Goal: Book appointment/travel/reservation

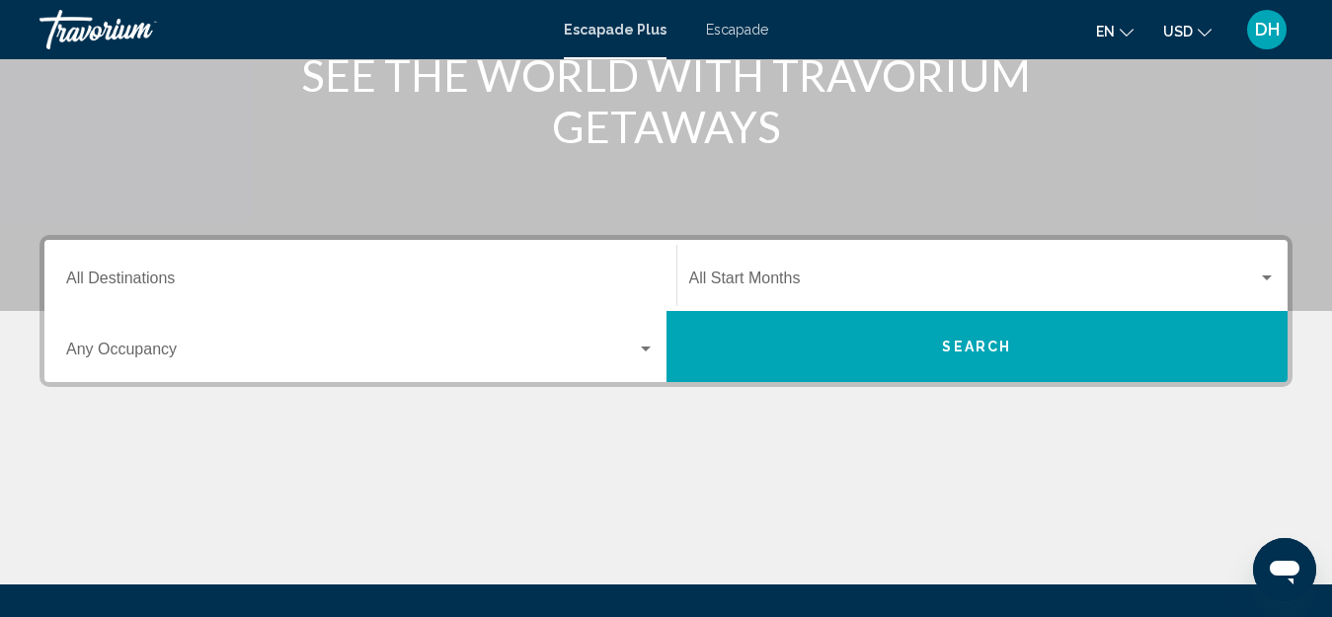
scroll to position [296, 0]
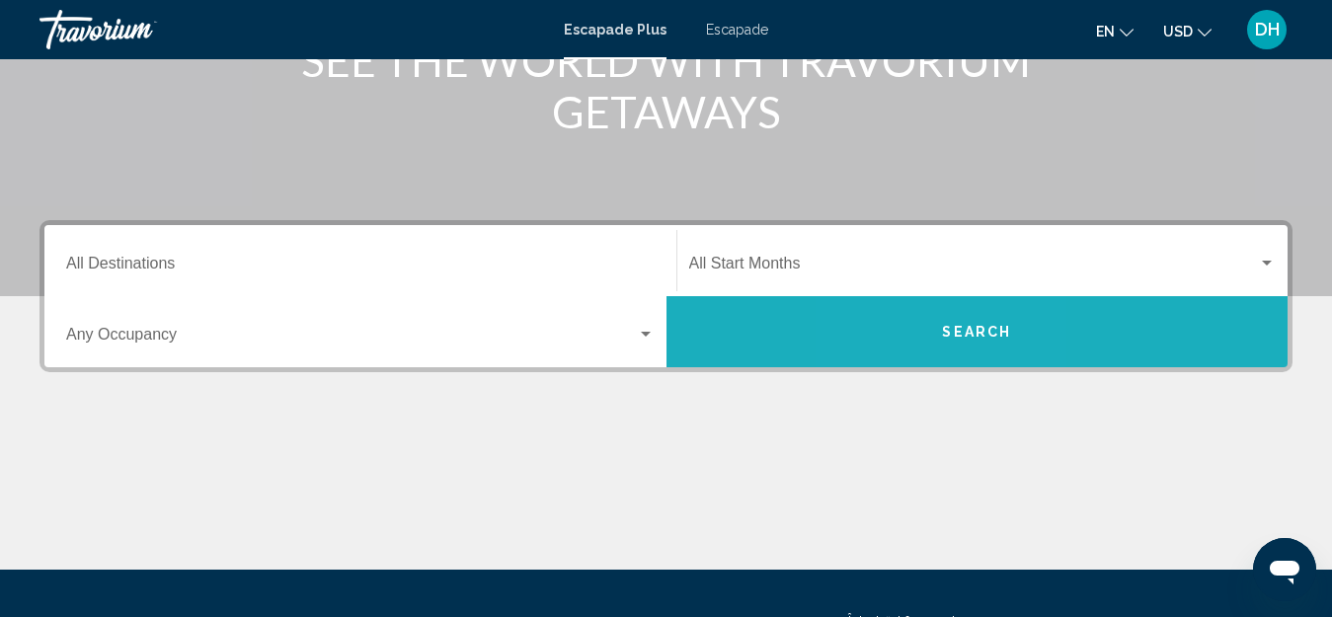
click at [927, 339] on button "Search" at bounding box center [977, 331] width 622 height 71
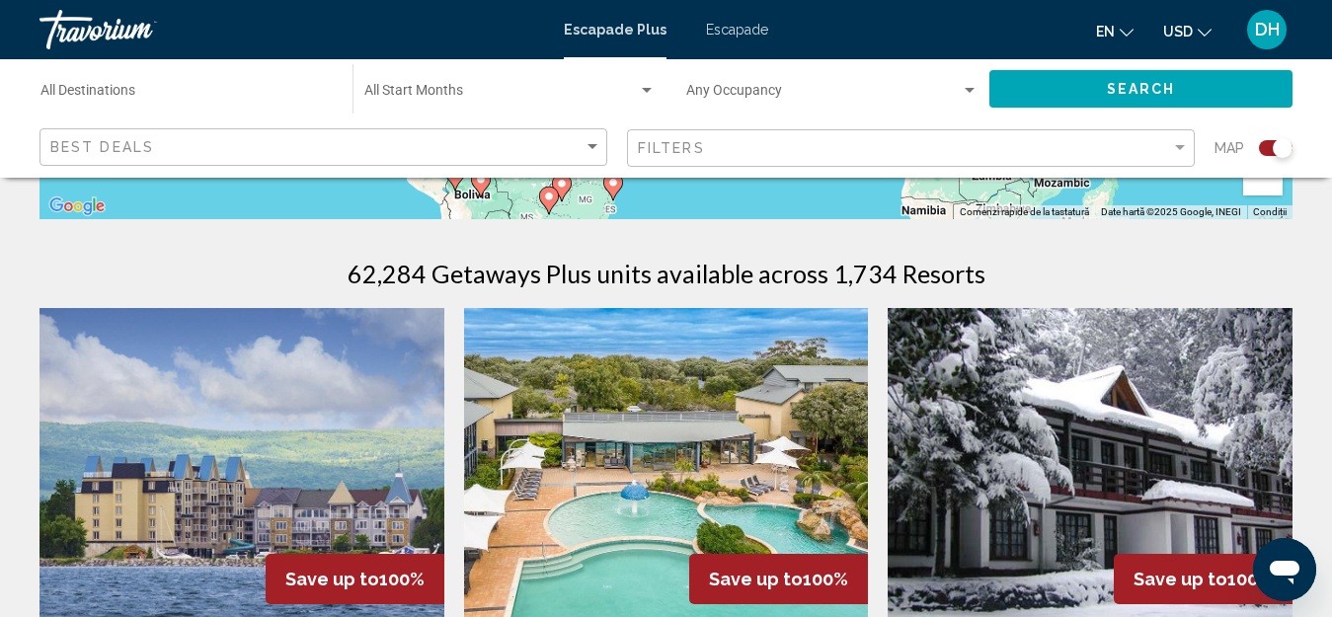
scroll to position [296, 0]
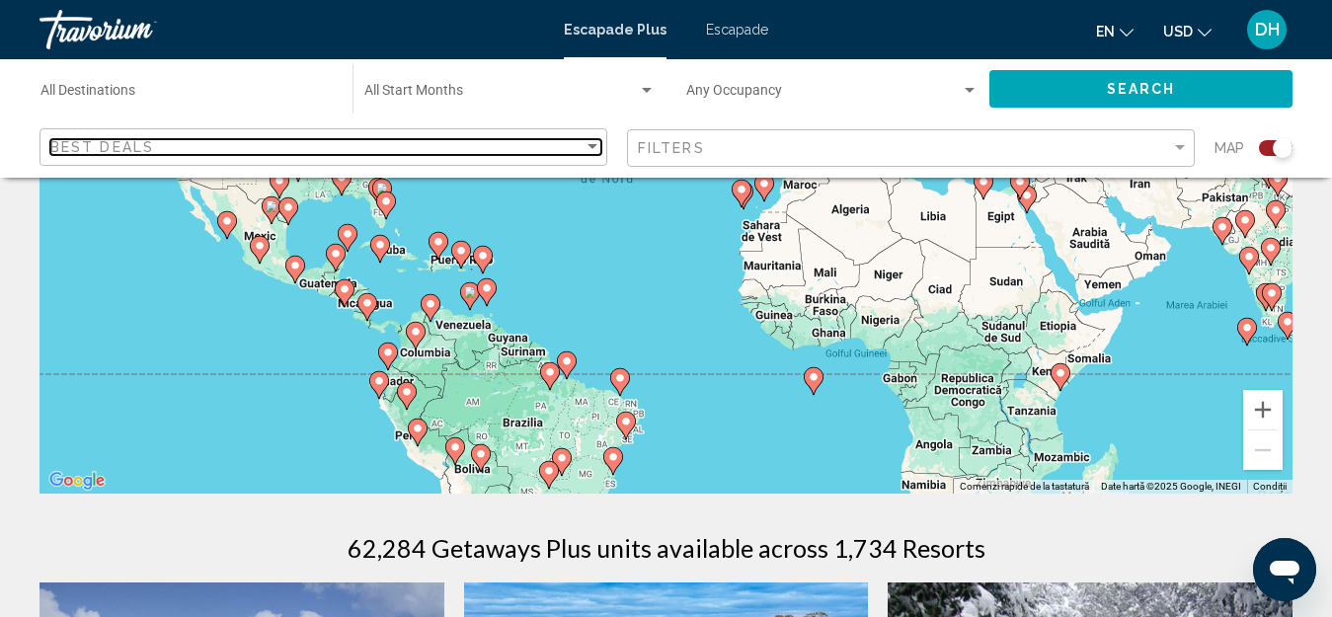
click at [591, 145] on div "Sort by" at bounding box center [592, 146] width 10 height 5
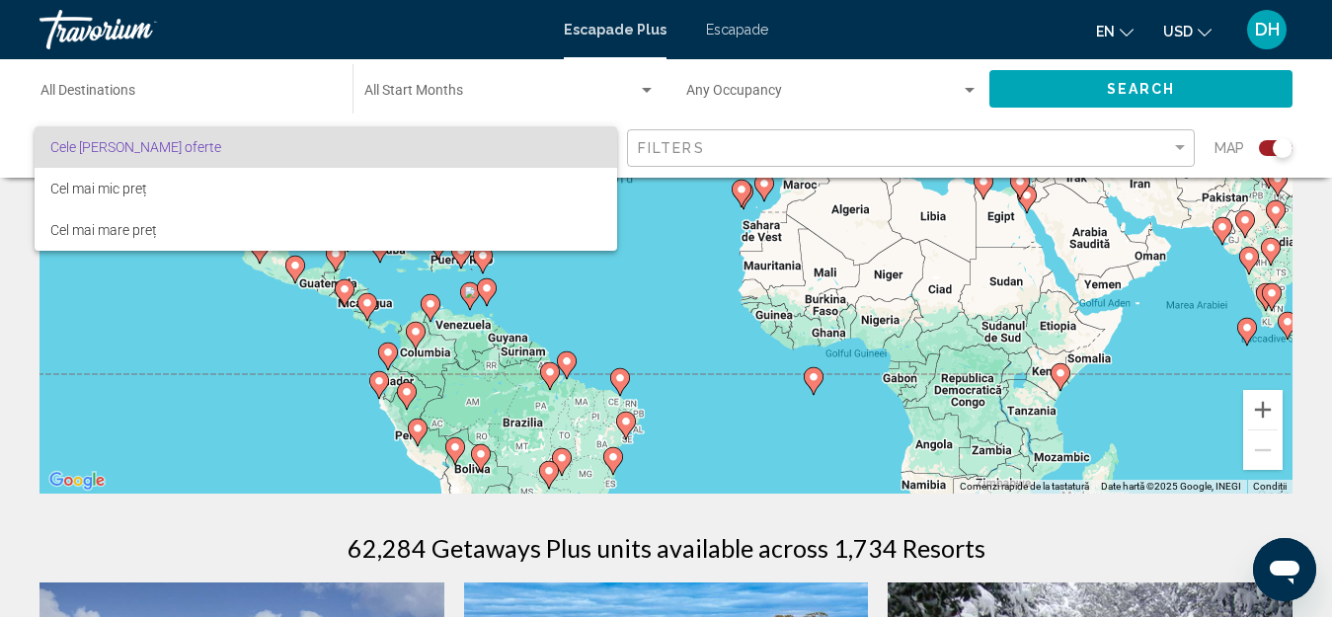
click at [0, 285] on div at bounding box center [666, 308] width 1332 height 617
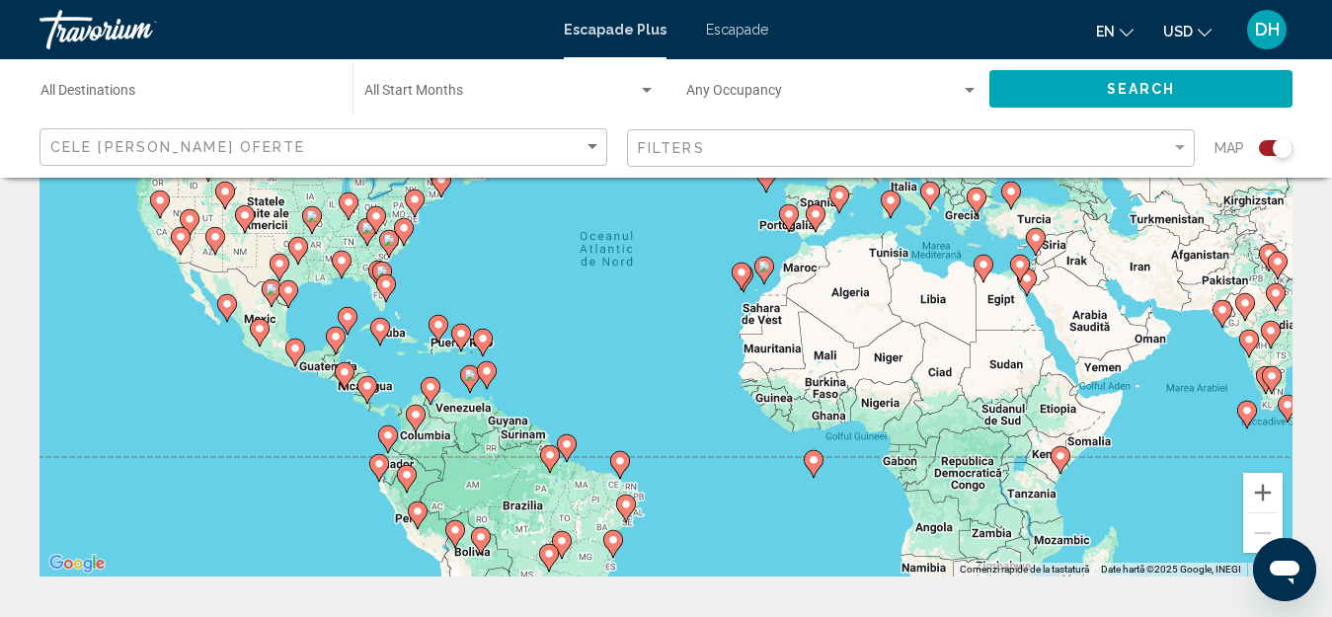
scroll to position [0, 0]
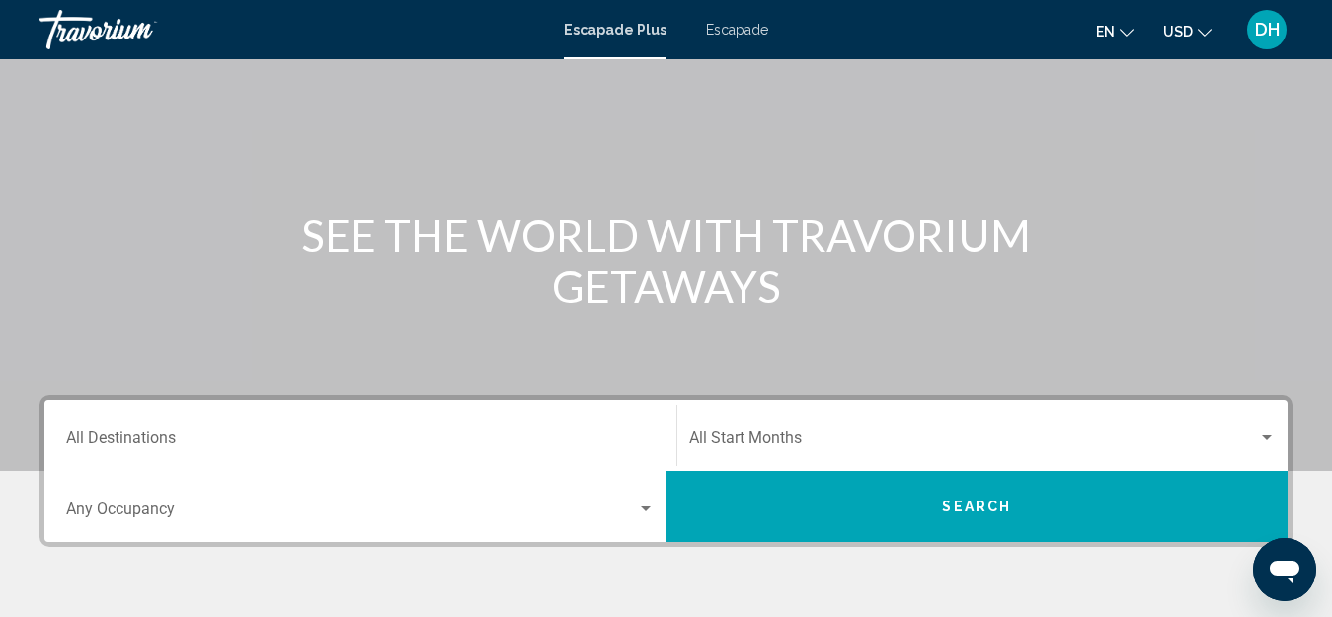
scroll to position [296, 0]
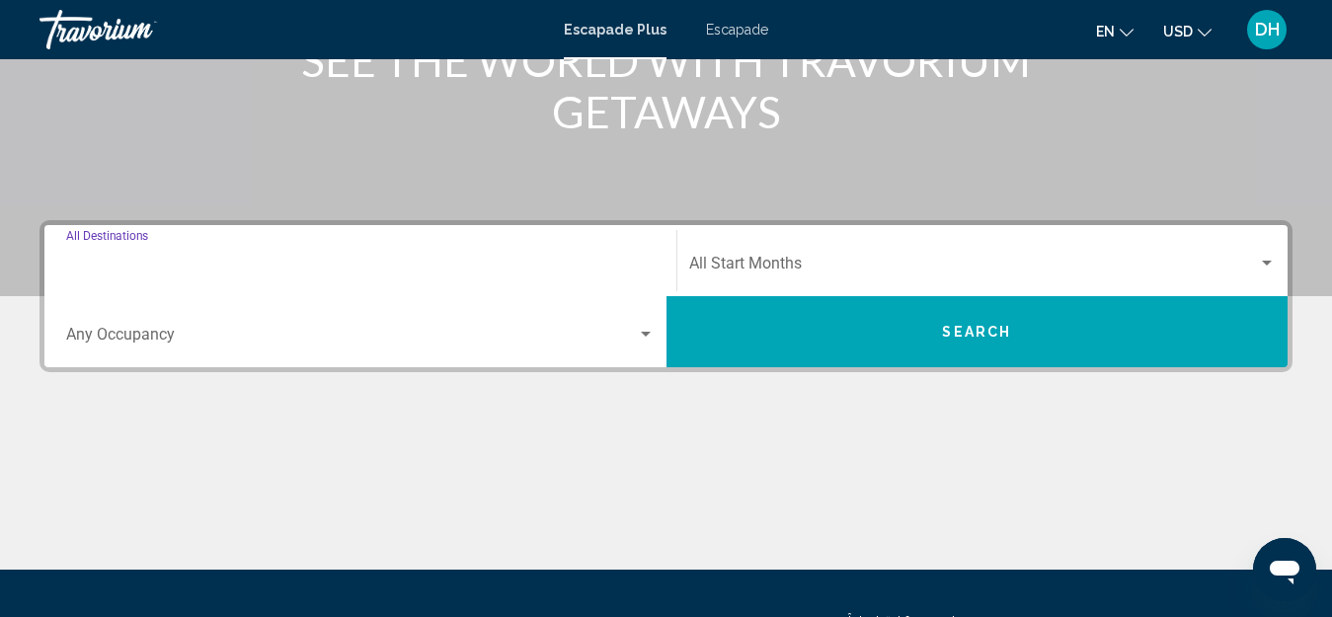
click at [412, 264] on input "Destination All Destinations" at bounding box center [360, 268] width 588 height 18
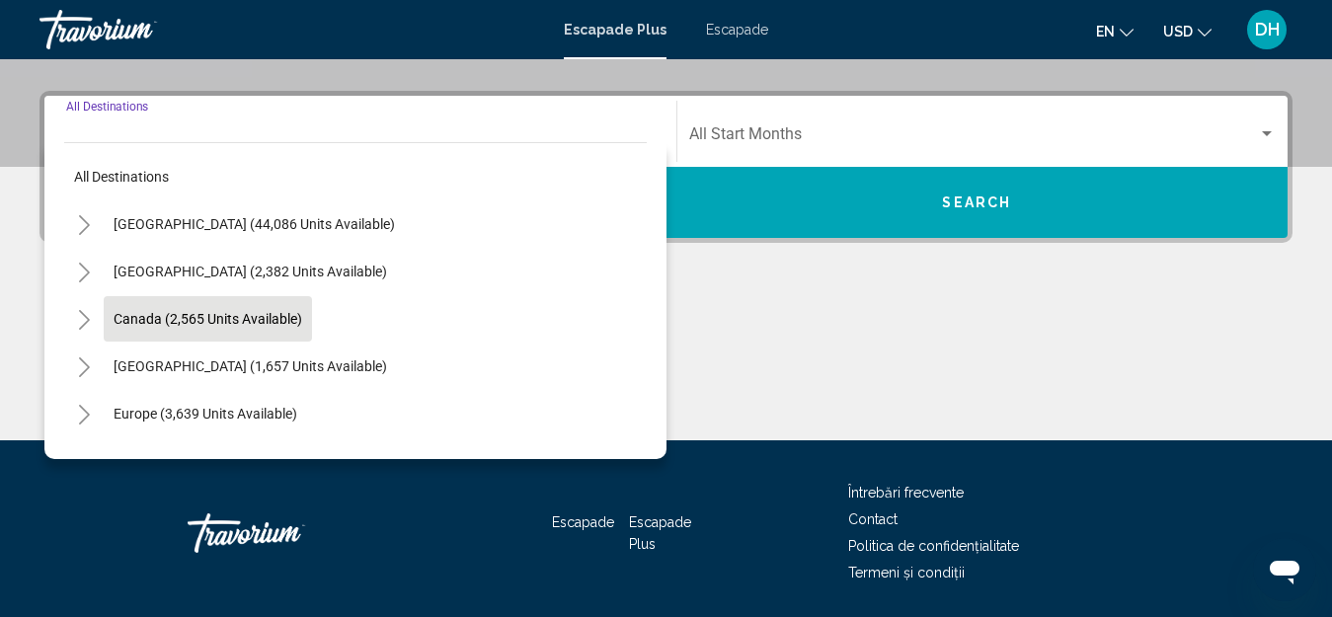
scroll to position [452, 0]
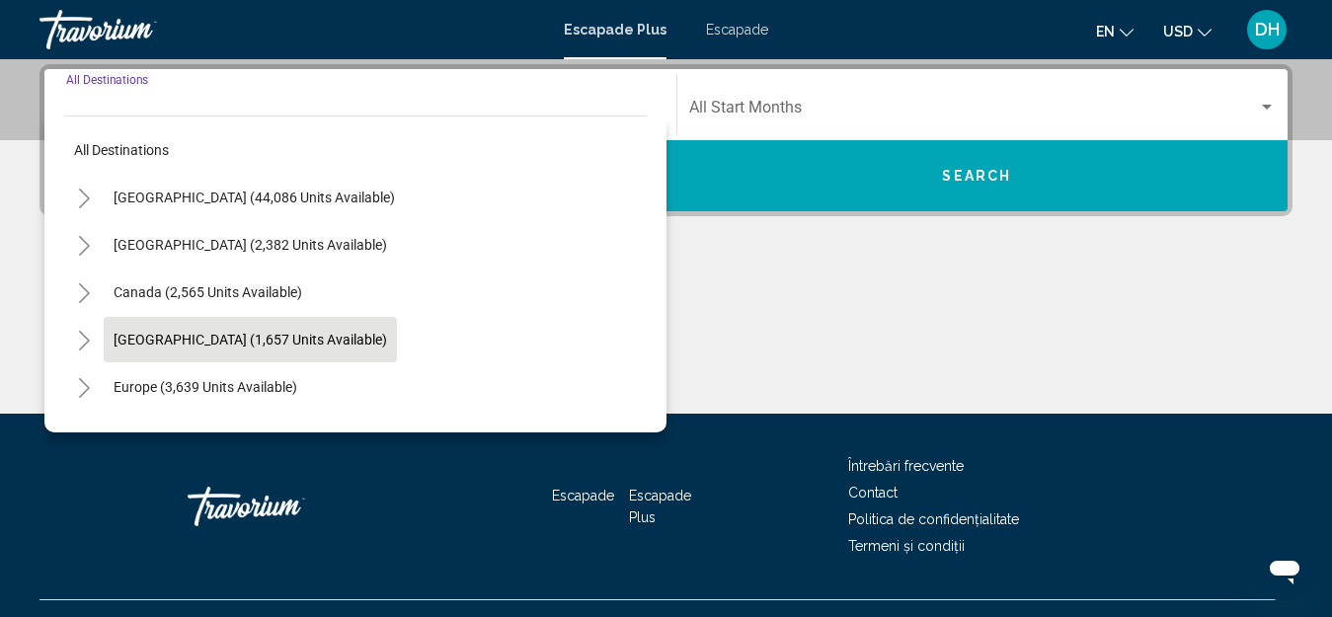
click at [159, 334] on span "[GEOGRAPHIC_DATA] (1,657 units available)" at bounding box center [250, 340] width 273 height 16
type input "**********"
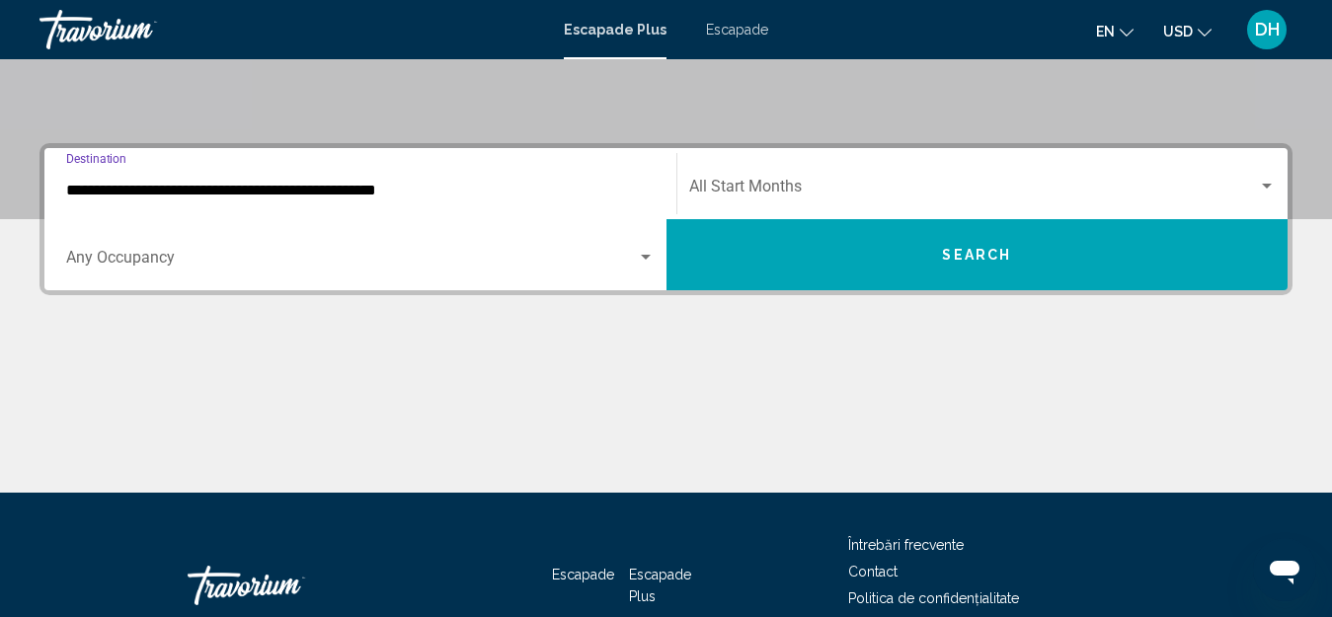
scroll to position [255, 0]
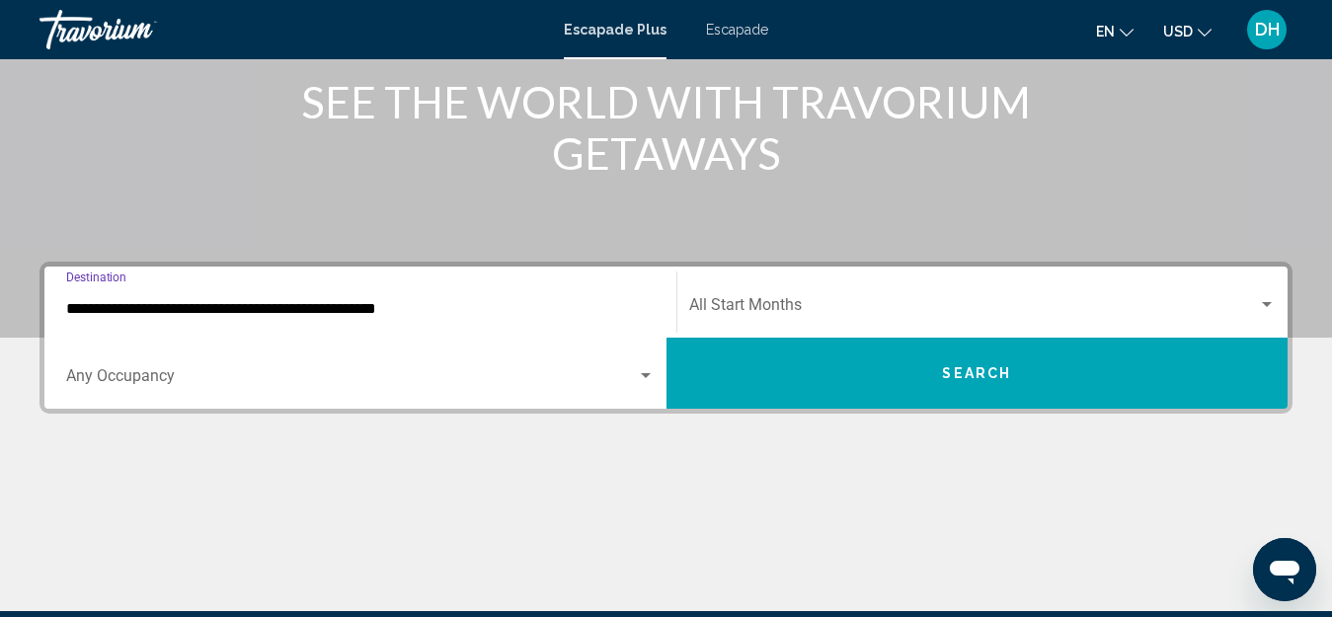
click at [137, 373] on span "Search widget" at bounding box center [351, 380] width 571 height 18
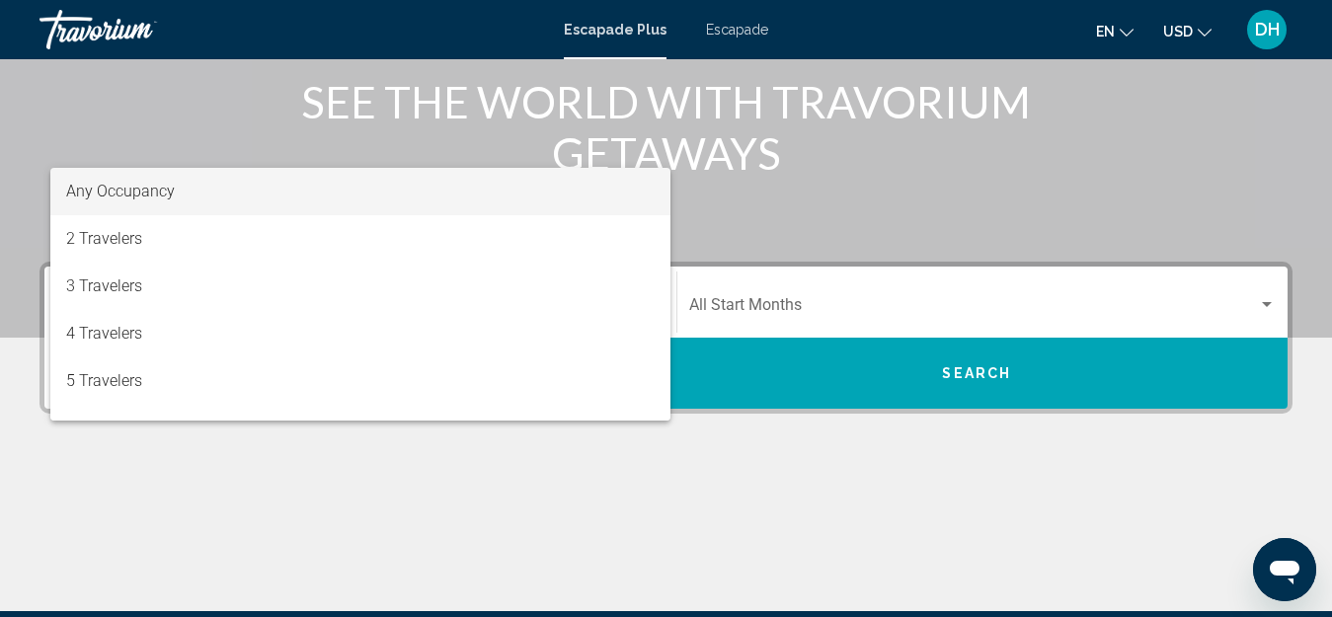
scroll to position [452, 0]
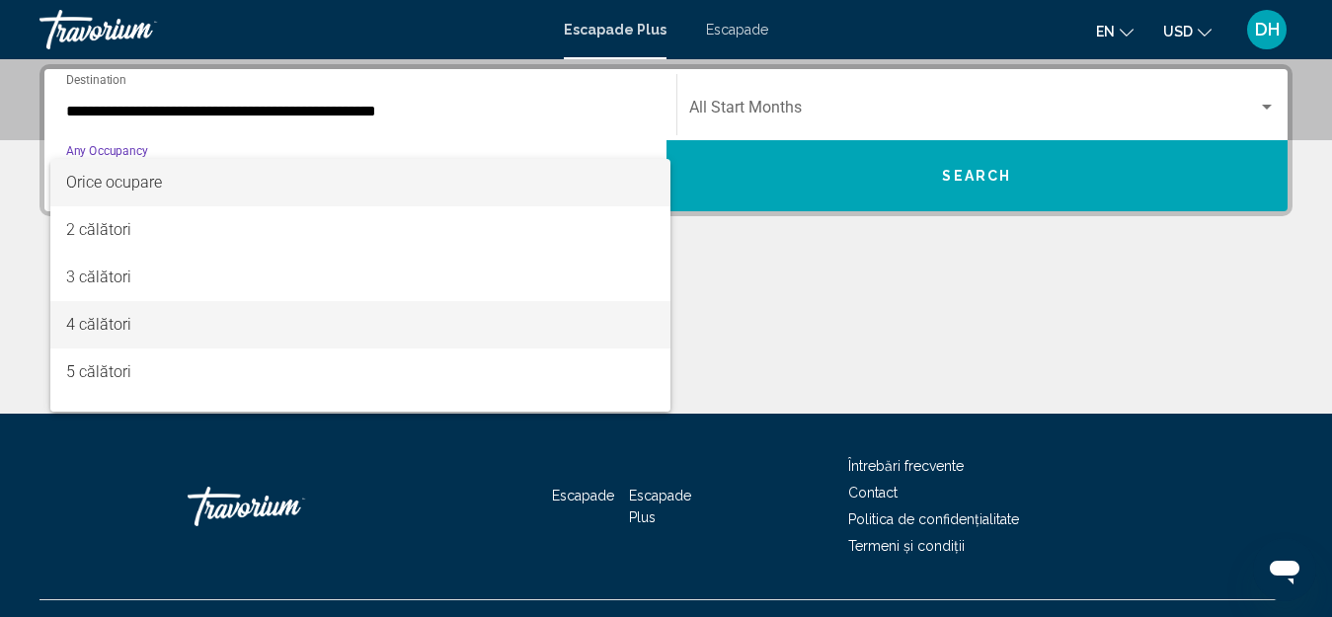
click at [112, 323] on font "4 călători" at bounding box center [98, 324] width 65 height 19
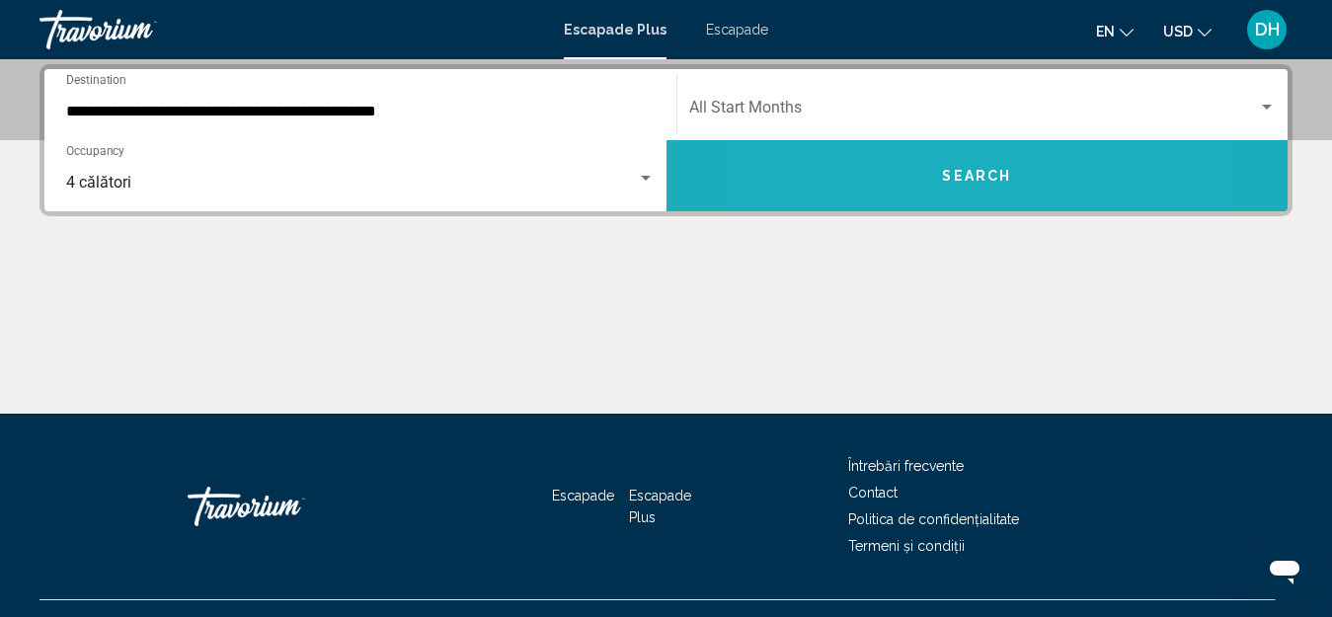
click at [882, 171] on button "Search" at bounding box center [977, 175] width 622 height 71
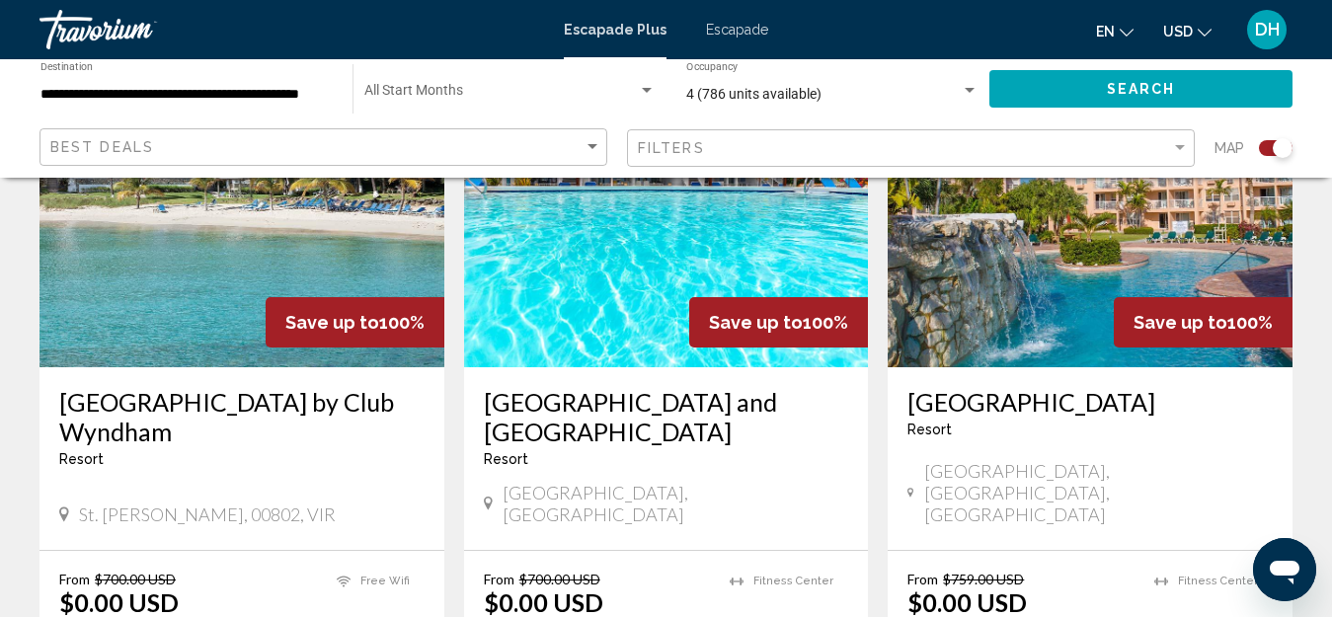
scroll to position [915, 0]
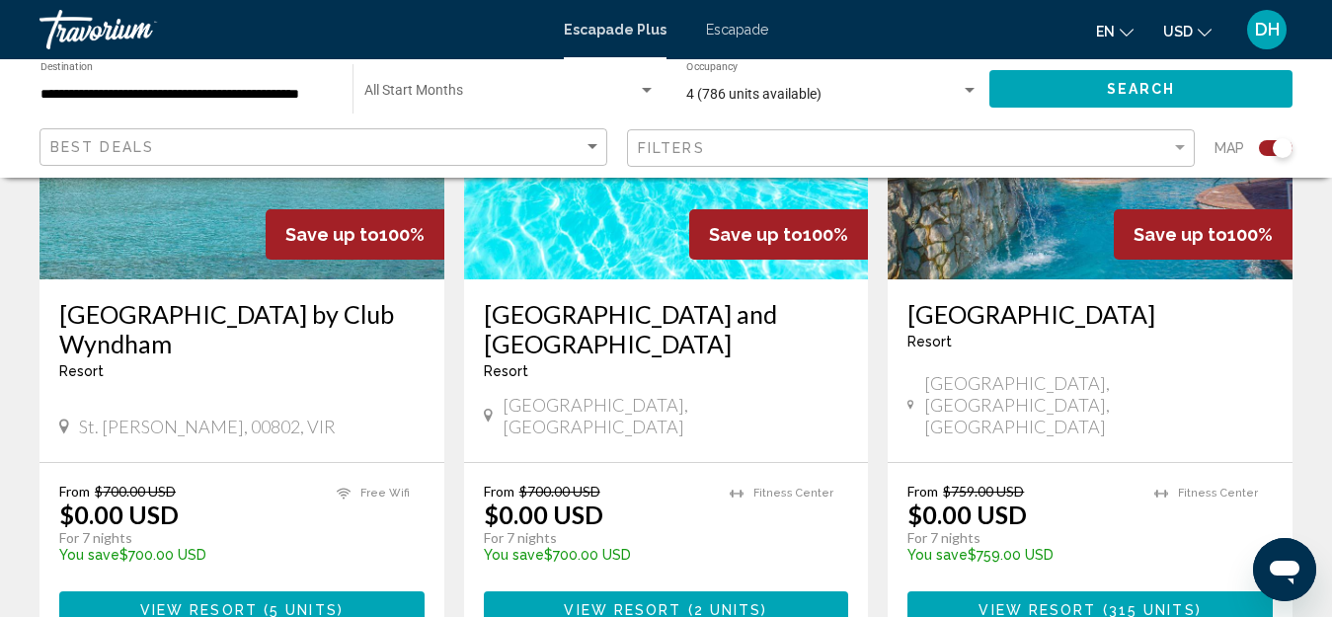
click at [140, 220] on img "Conținut principal" at bounding box center [241, 121] width 405 height 316
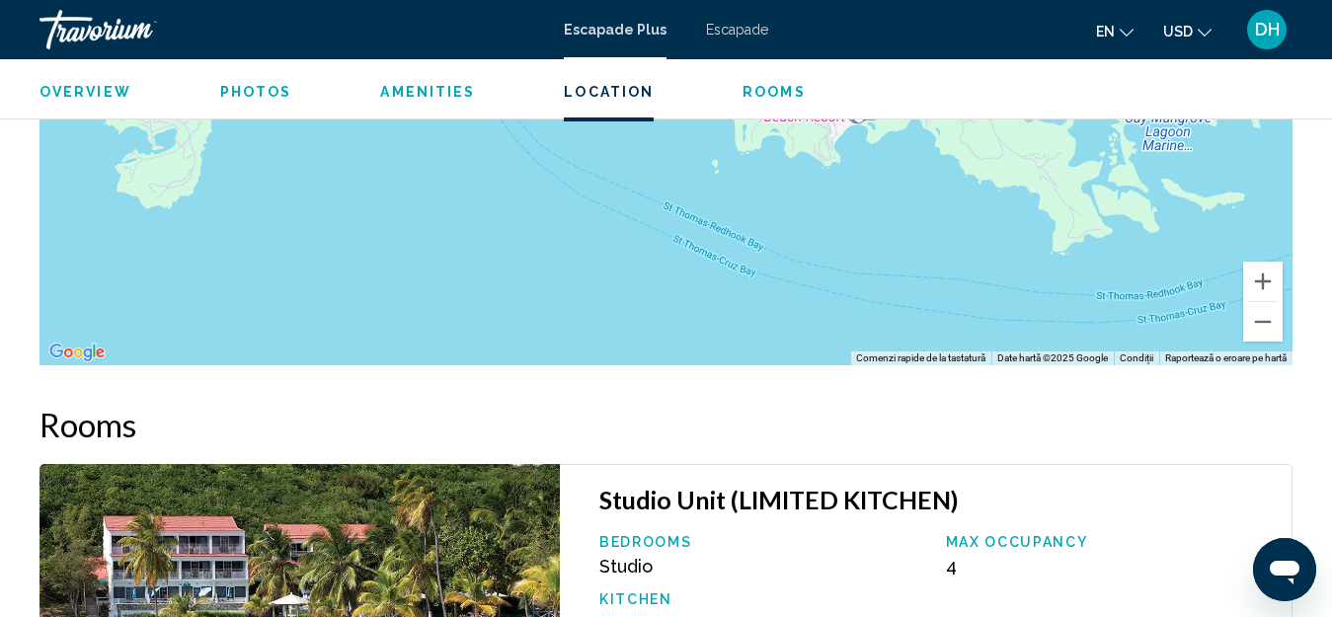
scroll to position [3083, 0]
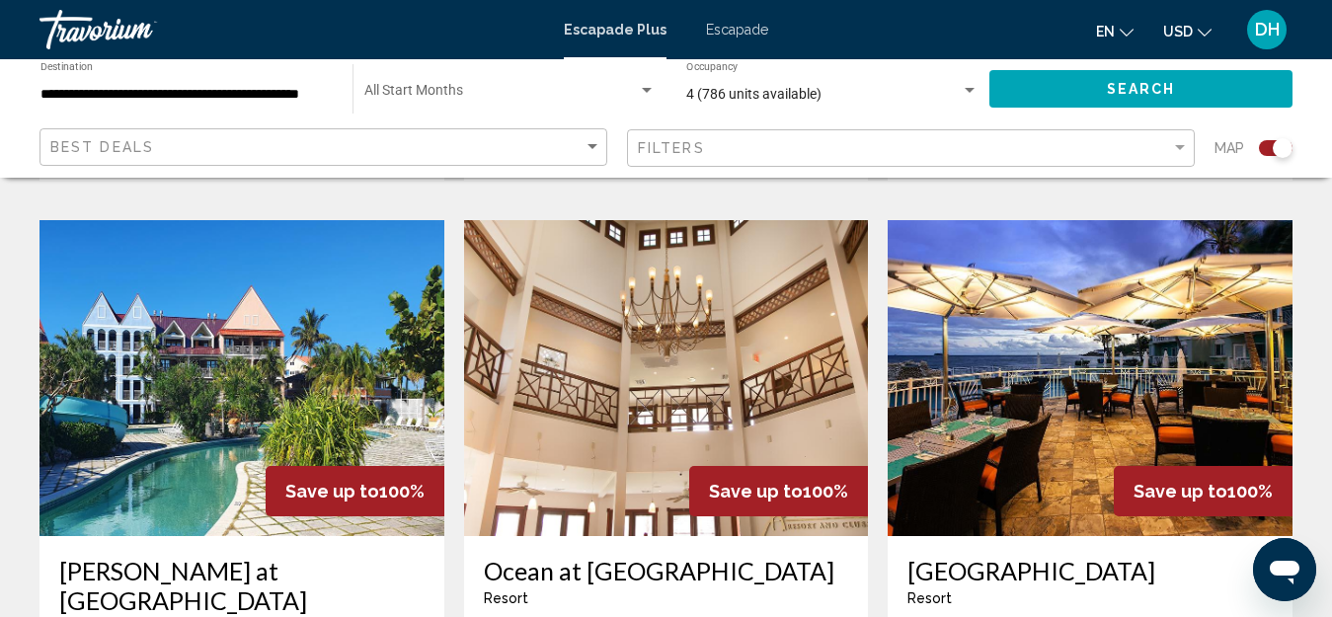
scroll to position [1481, 0]
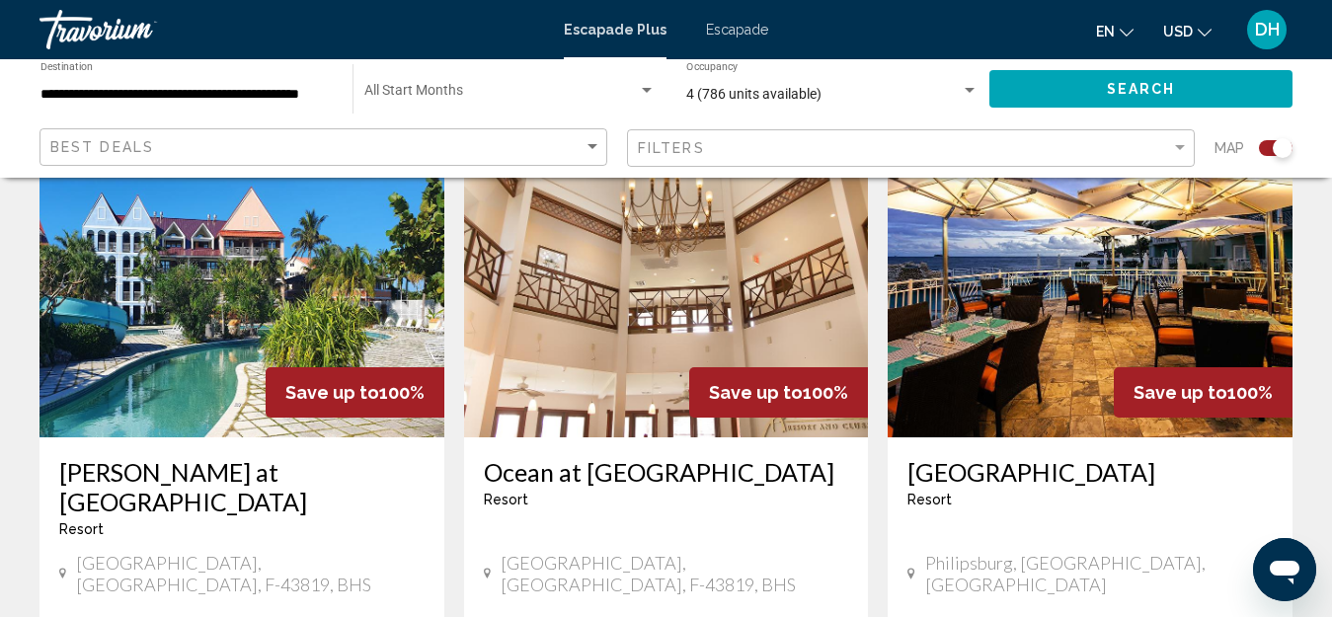
click at [156, 318] on img "Conținut principal" at bounding box center [241, 279] width 405 height 316
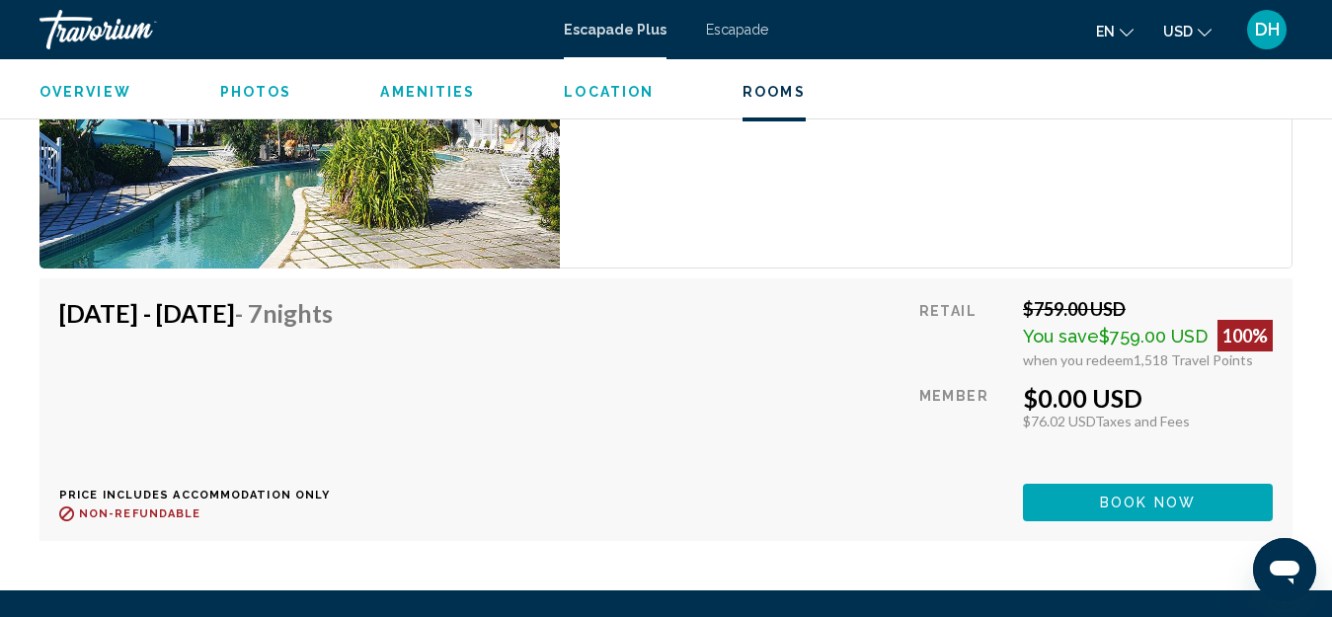
scroll to position [3871, 0]
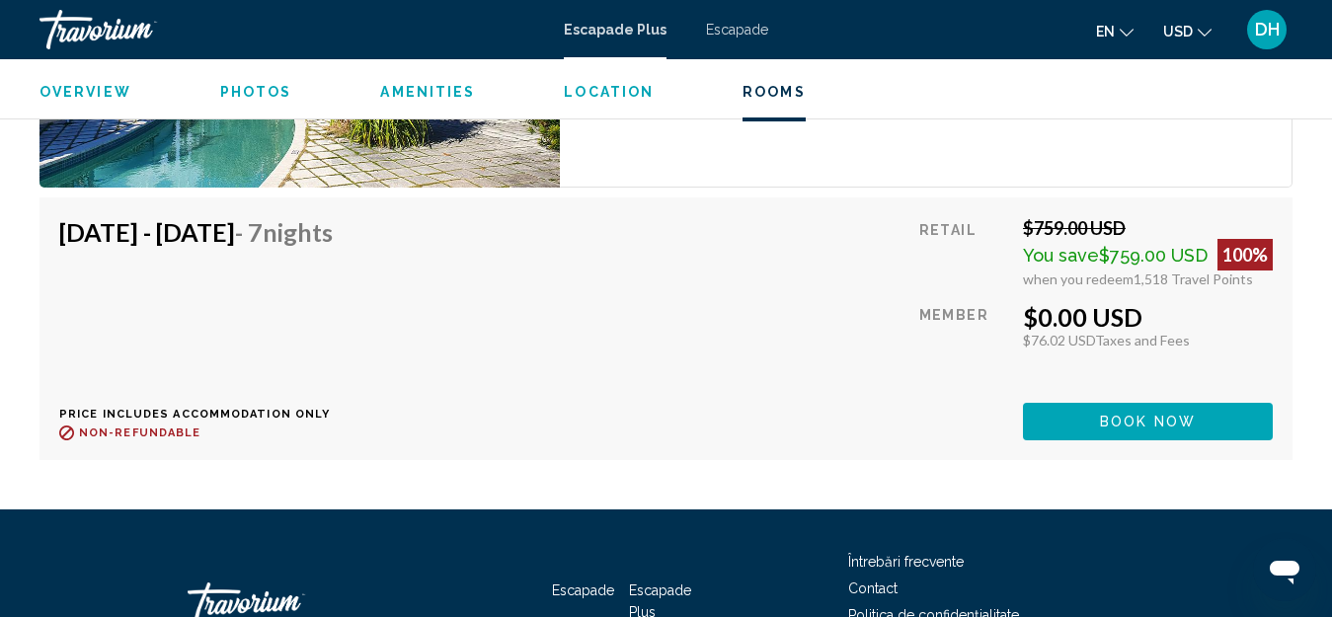
click at [1106, 415] on span "Book now" at bounding box center [1148, 423] width 96 height 16
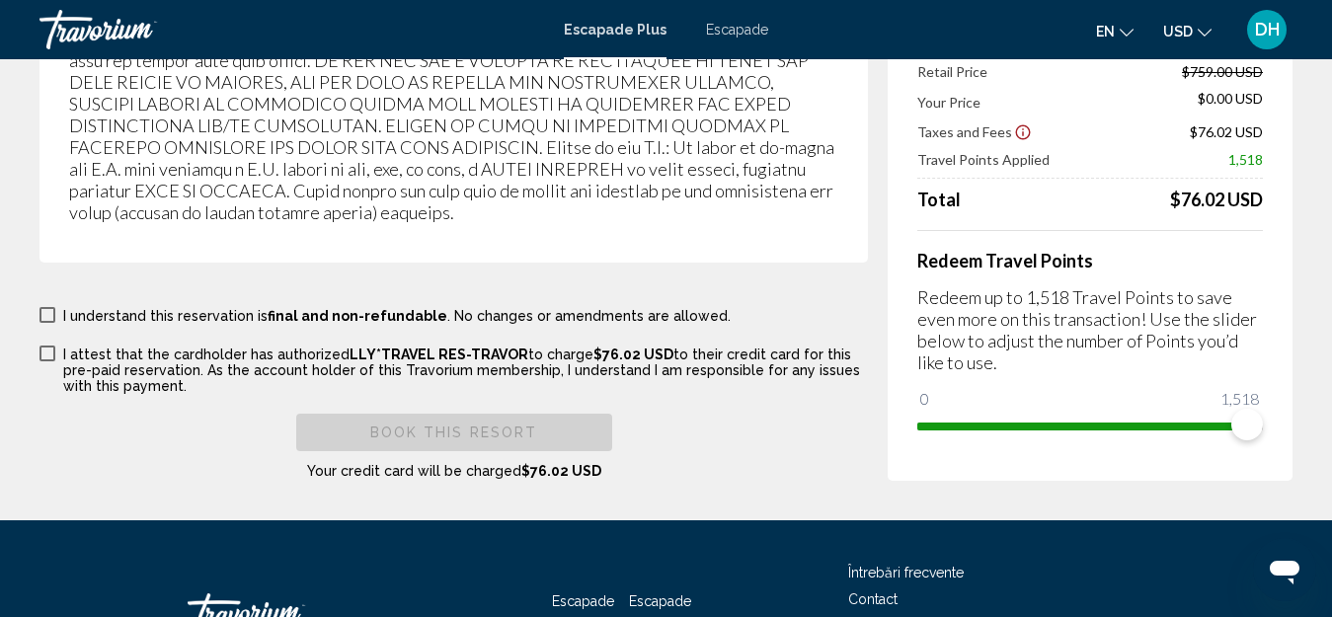
scroll to position [3946, 0]
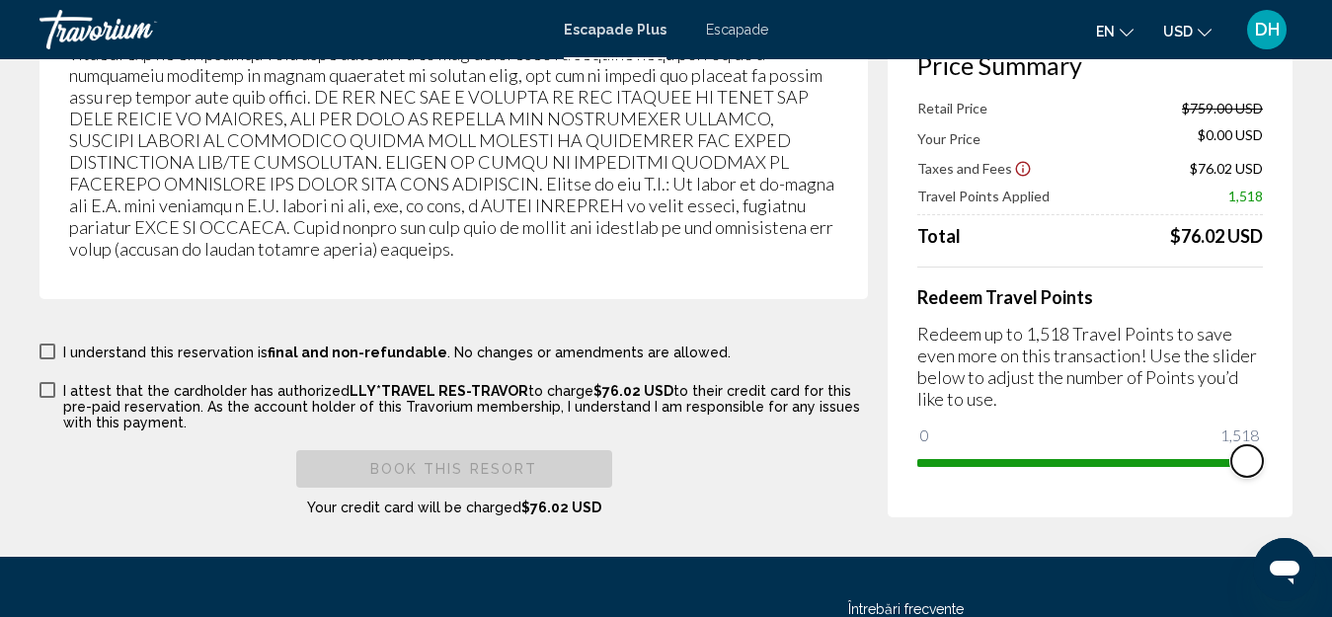
drag, startPoint x: 1247, startPoint y: 377, endPoint x: 1347, endPoint y: 380, distance: 100.7
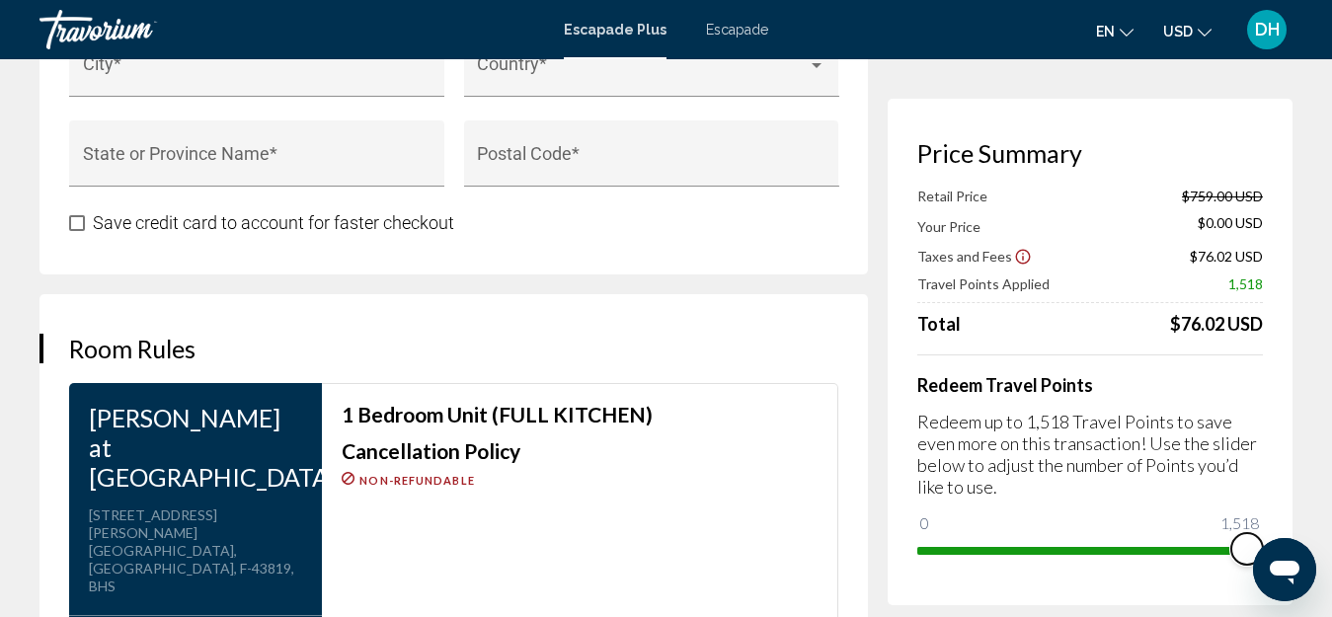
scroll to position [2764, 0]
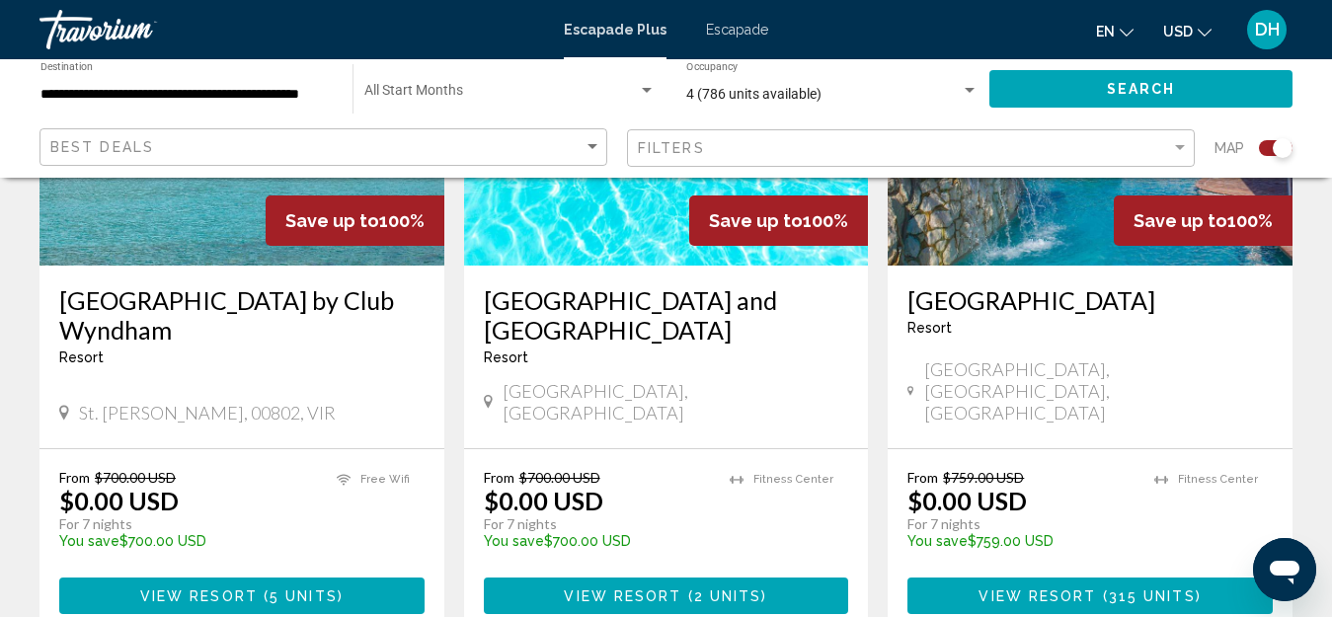
scroll to position [691, 0]
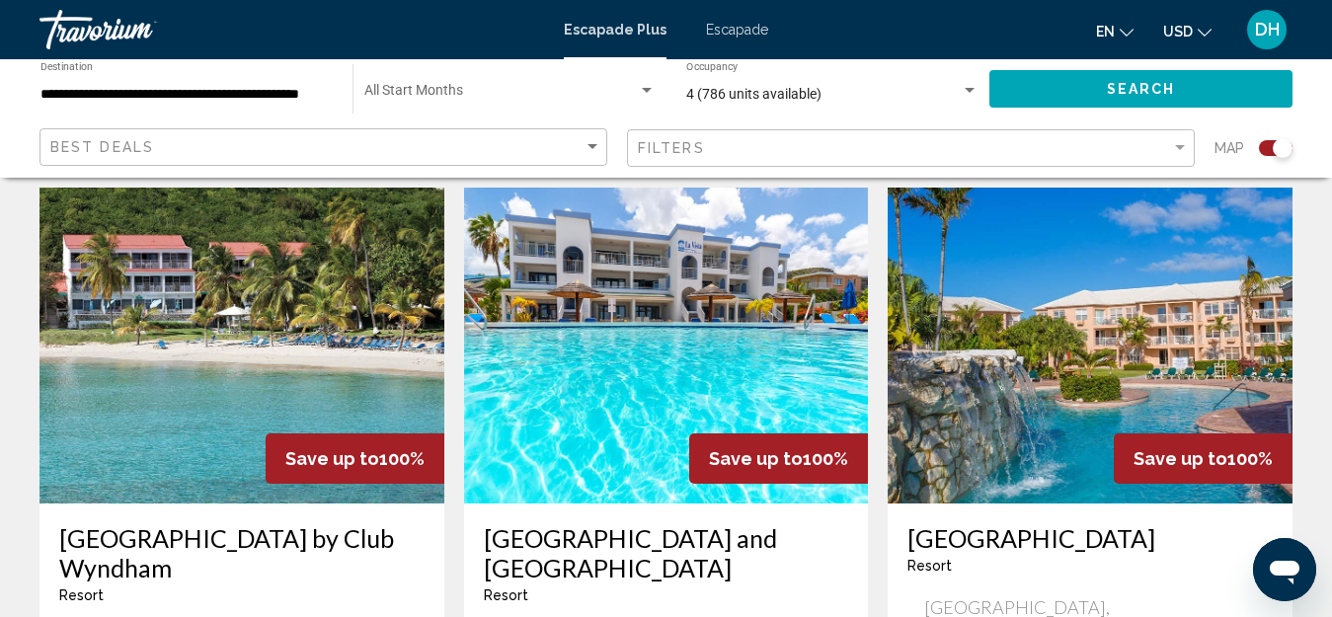
click at [1043, 320] on img "Conținut principal" at bounding box center [1089, 346] width 405 height 316
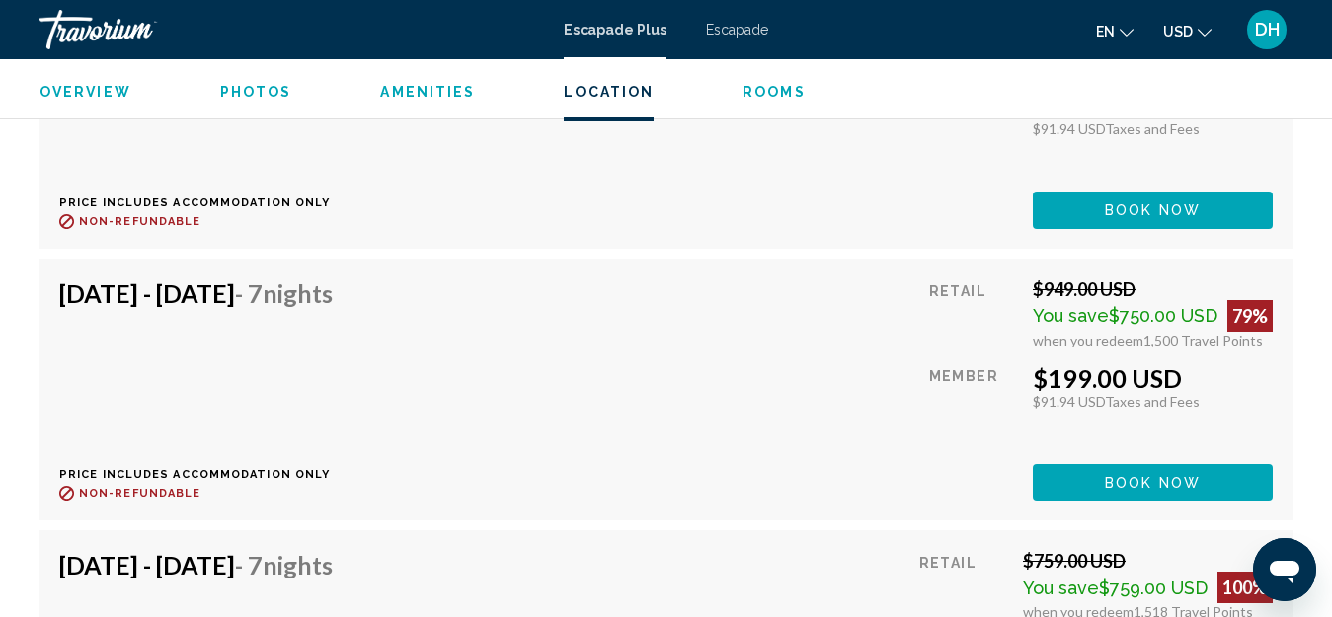
scroll to position [3576, 0]
